Goal: Navigation & Orientation: Find specific page/section

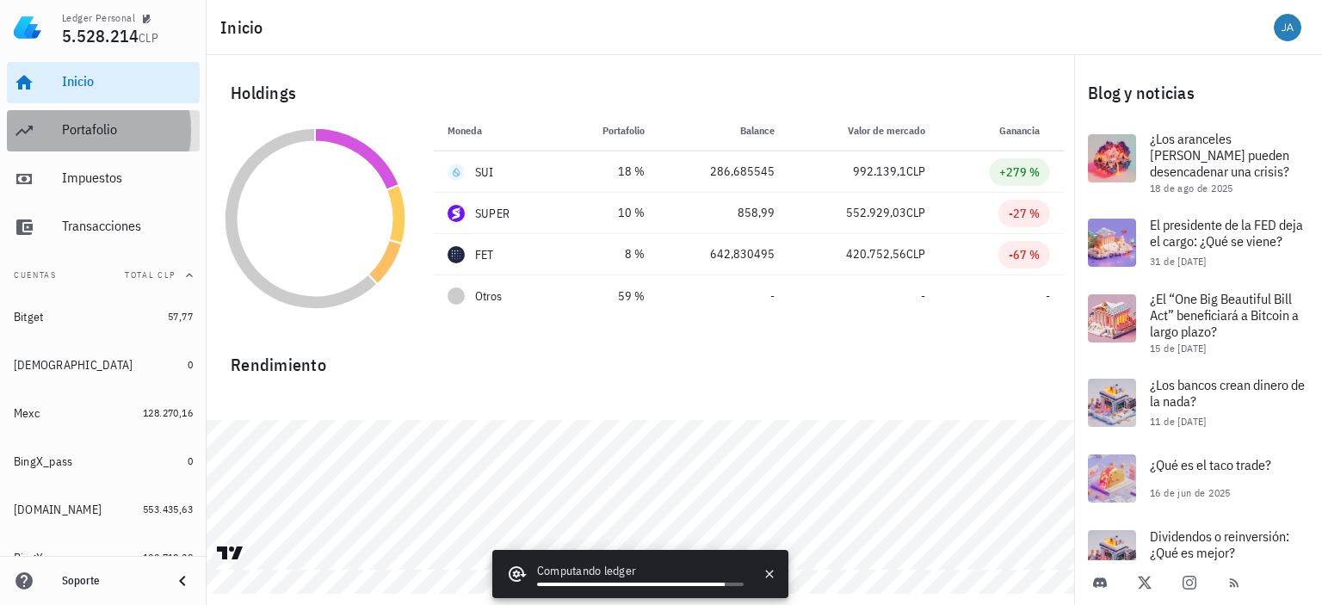
click at [90, 133] on div "Portafolio" at bounding box center [127, 129] width 131 height 16
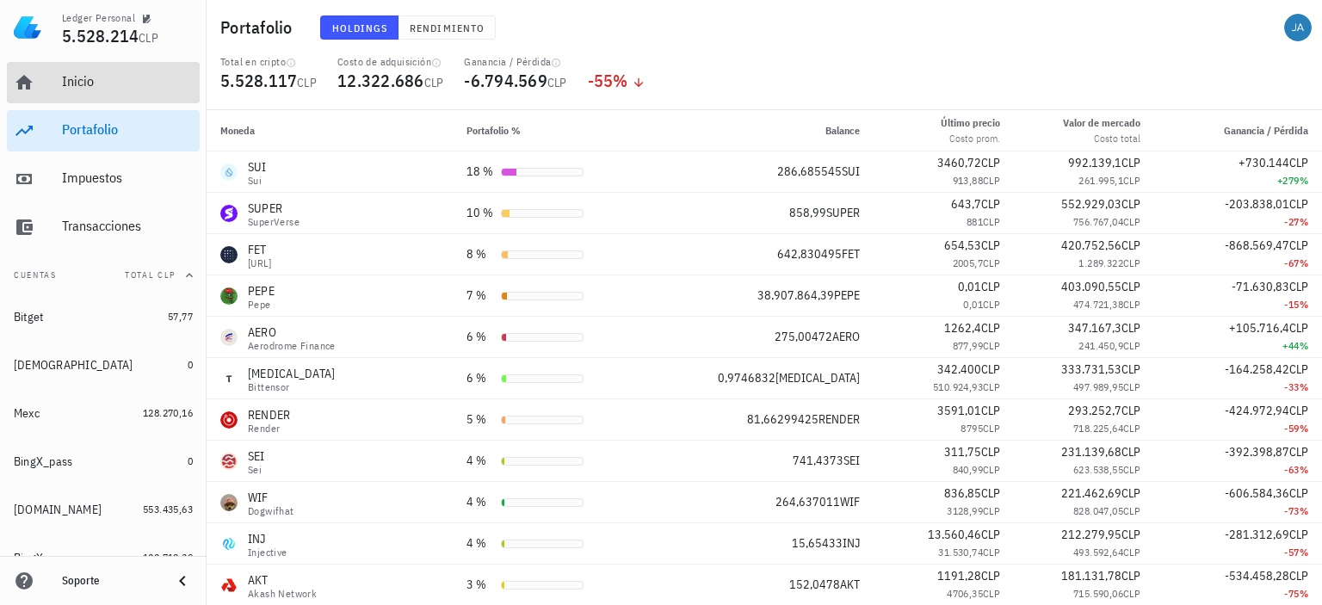
click at [69, 89] on div "Inicio" at bounding box center [127, 81] width 131 height 16
